Goal: Information Seeking & Learning: Learn about a topic

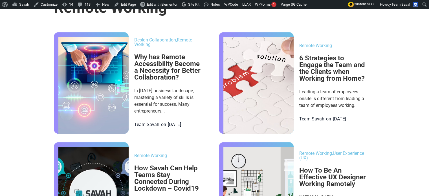
click at [248, 15] on h3 "Remote Working" at bounding box center [214, 7] width 321 height 15
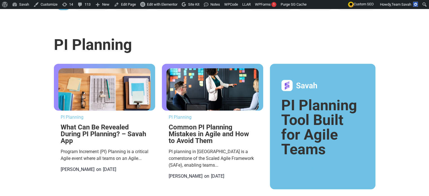
scroll to position [141, 0]
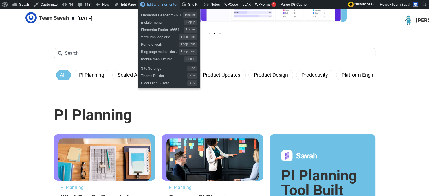
click at [155, 5] on span "Edit with Elementor" at bounding box center [162, 4] width 30 height 4
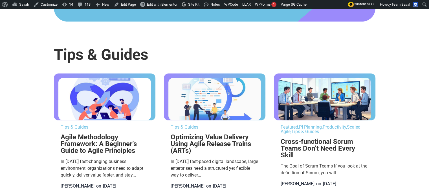
scroll to position [1240, 0]
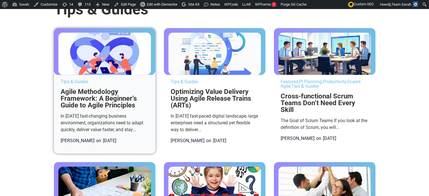
click at [136, 75] on img at bounding box center [104, 54] width 92 height 42
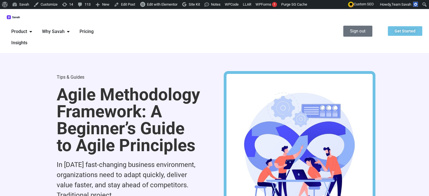
click at [87, 34] on span "Pricing" at bounding box center [86, 31] width 14 height 7
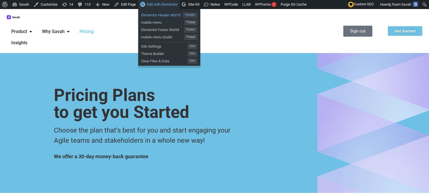
click at [150, 16] on span "Elementor Header #6370" at bounding box center [162, 14] width 42 height 7
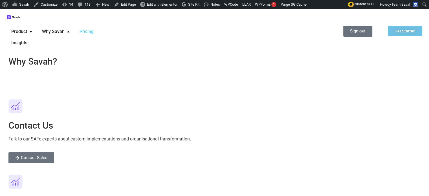
click at [80, 78] on span "Savah empowers distributed Agile teams to run seamless Quarterly Planning, ensu…" at bounding box center [137, 74] width 259 height 5
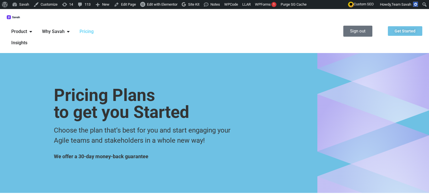
click at [65, 28] on span "Why Savah" at bounding box center [53, 31] width 23 height 7
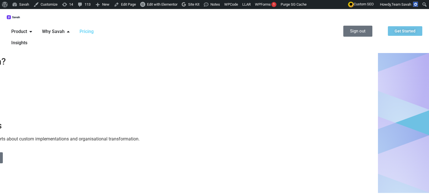
click at [27, 28] on span "Product" at bounding box center [19, 31] width 16 height 7
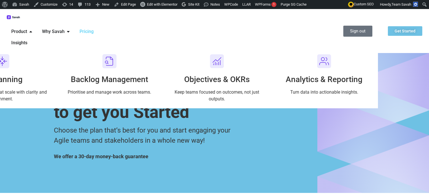
click at [65, 28] on span "Why Savah" at bounding box center [53, 31] width 23 height 7
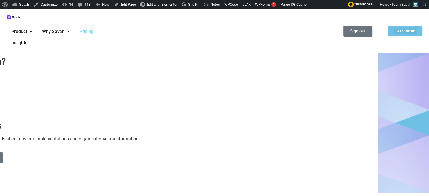
click at [65, 28] on span "Why Savah" at bounding box center [53, 31] width 23 height 7
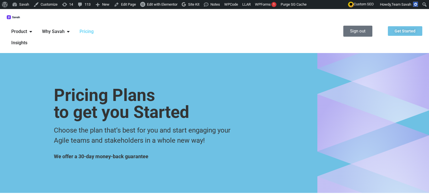
click at [65, 28] on span "Why Savah" at bounding box center [53, 31] width 23 height 7
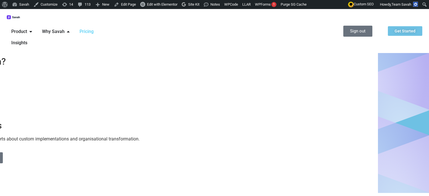
click at [65, 28] on span "Why Savah" at bounding box center [53, 31] width 23 height 7
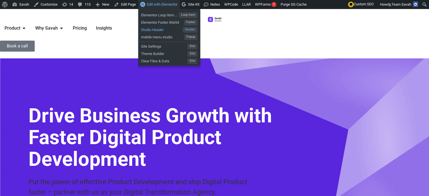
click at [157, 30] on span "Studio Header" at bounding box center [162, 28] width 42 height 7
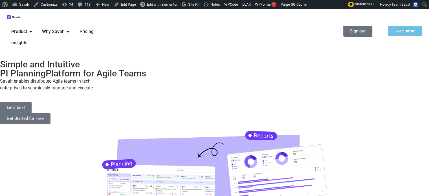
click at [65, 28] on span "Why Savah" at bounding box center [53, 31] width 23 height 7
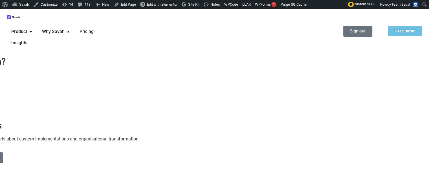
click at [27, 28] on span "Product" at bounding box center [19, 31] width 16 height 7
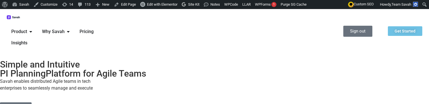
click at [27, 28] on span "Product" at bounding box center [19, 31] width 16 height 7
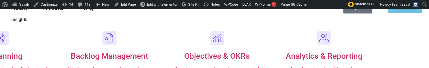
scroll to position [56, 0]
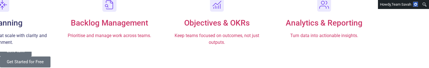
click at [23, 18] on span "PI Planning" at bounding box center [2, 22] width 41 height 9
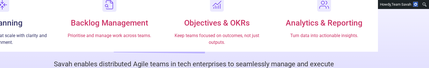
scroll to position [56, 0]
drag, startPoint x: 77, startPoint y: 16, endPoint x: 44, endPoint y: 8, distance: 33.6
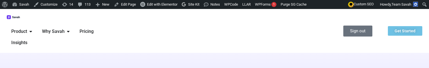
click at [27, 28] on span "Product" at bounding box center [19, 31] width 16 height 7
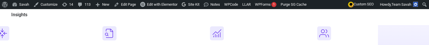
scroll to position [56, 0]
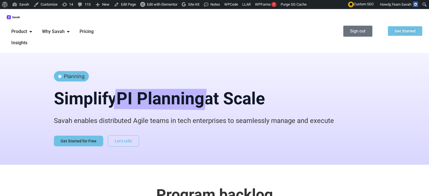
click at [27, 28] on span "Product" at bounding box center [19, 31] width 16 height 7
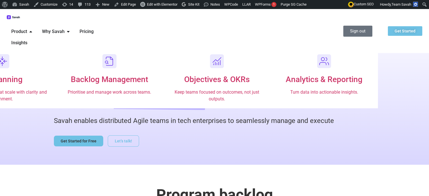
click at [65, 28] on span "Why Savah" at bounding box center [53, 31] width 23 height 7
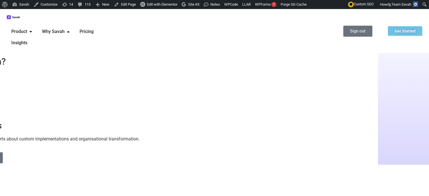
click at [90, 44] on h2 "Program backlog" at bounding box center [214, 194] width 321 height 15
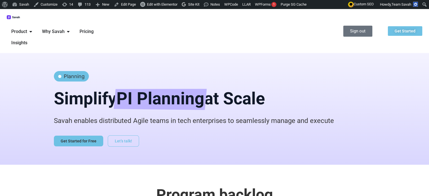
click at [94, 28] on span "Pricing" at bounding box center [86, 31] width 14 height 7
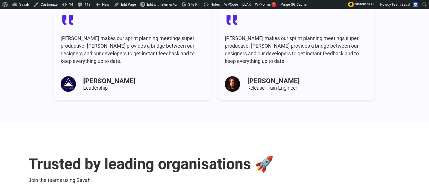
scroll to position [805, 0]
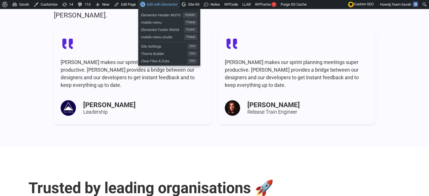
click at [167, 5] on span "Edit with Elementor" at bounding box center [162, 4] width 30 height 4
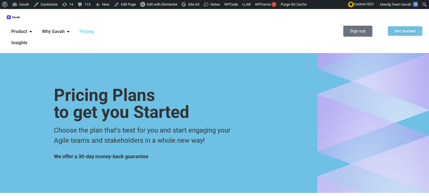
click at [65, 28] on span "Why Savah" at bounding box center [53, 31] width 23 height 7
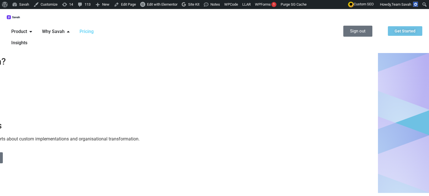
click at [65, 28] on span "Why Savah" at bounding box center [53, 31] width 23 height 7
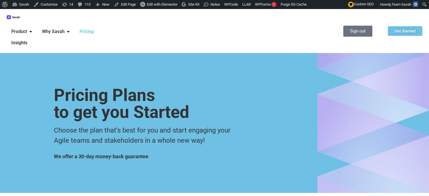
click at [27, 28] on span "Product" at bounding box center [19, 31] width 16 height 7
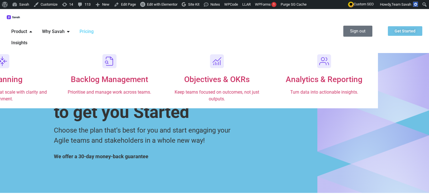
click at [27, 28] on span "Product" at bounding box center [19, 31] width 16 height 7
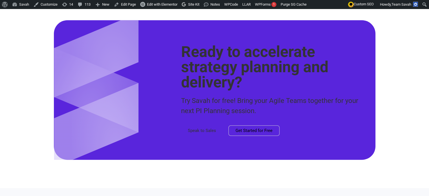
scroll to position [1494, 0]
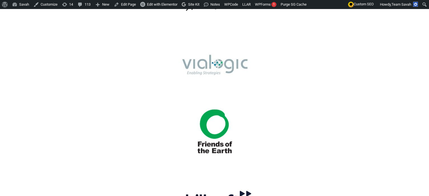
scroll to position [536, 0]
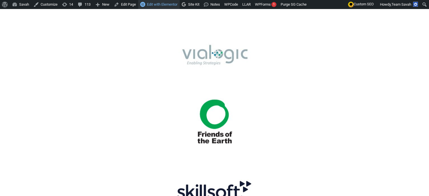
click at [165, 4] on span "Edit with Elementor" at bounding box center [162, 4] width 30 height 4
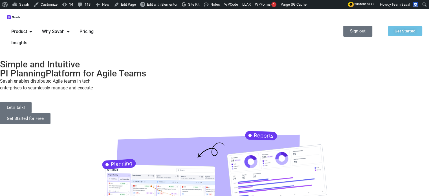
click at [65, 28] on span "Why Savah" at bounding box center [53, 31] width 23 height 7
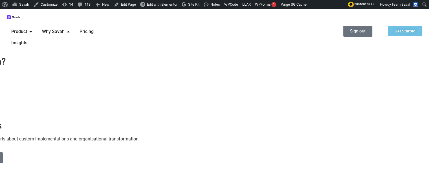
click at [65, 28] on span "Why Savah" at bounding box center [53, 31] width 23 height 7
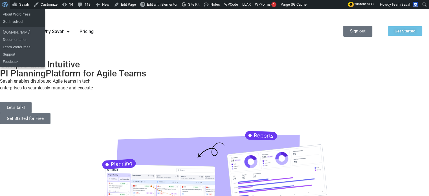
click at [5, 3] on span "Toolbar" at bounding box center [4, 4] width 4 height 8
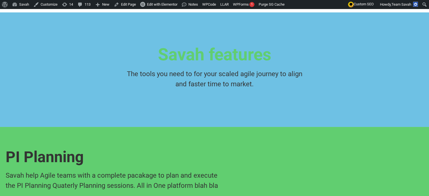
scroll to position [28, 0]
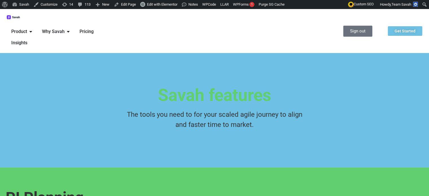
click at [10, 19] on img at bounding box center [14, 17] width 14 height 4
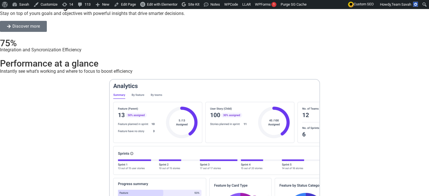
scroll to position [2227, 0]
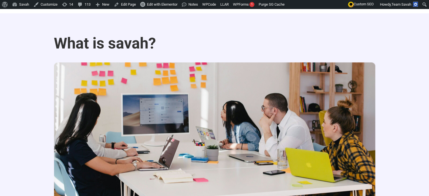
scroll to position [677, 0]
